Goal: Task Accomplishment & Management: Use online tool/utility

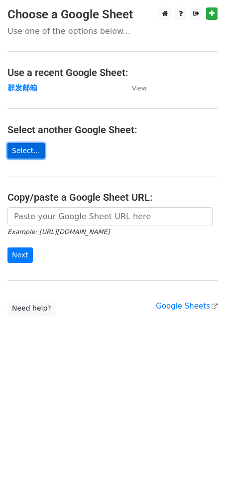
click at [32, 149] on link "Select..." at bounding box center [25, 150] width 37 height 15
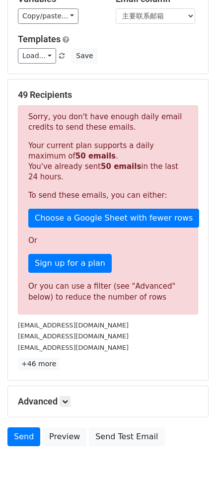
scroll to position [110, 0]
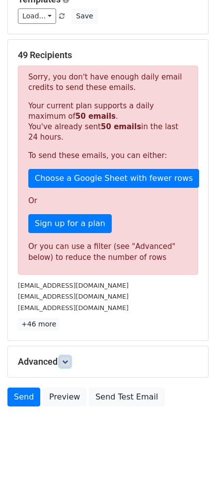
click at [66, 359] on icon at bounding box center [65, 362] width 6 height 6
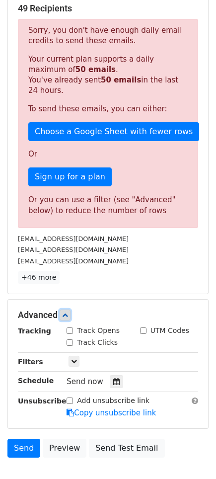
scroll to position [220, 0]
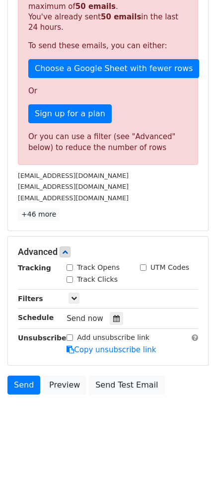
click at [107, 266] on label "Track Opens" at bounding box center [98, 268] width 43 height 10
click at [73, 266] on input "Track Opens" at bounding box center [70, 268] width 6 height 6
checkbox input "true"
click at [98, 275] on label "Track Clicks" at bounding box center [97, 280] width 41 height 10
click at [73, 276] on input "Track Clicks" at bounding box center [70, 279] width 6 height 6
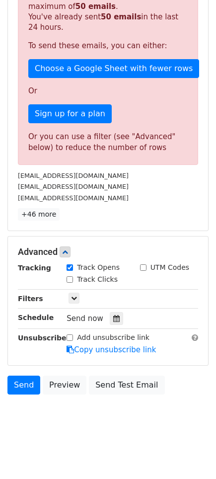
checkbox input "true"
